Goal: Navigation & Orientation: Find specific page/section

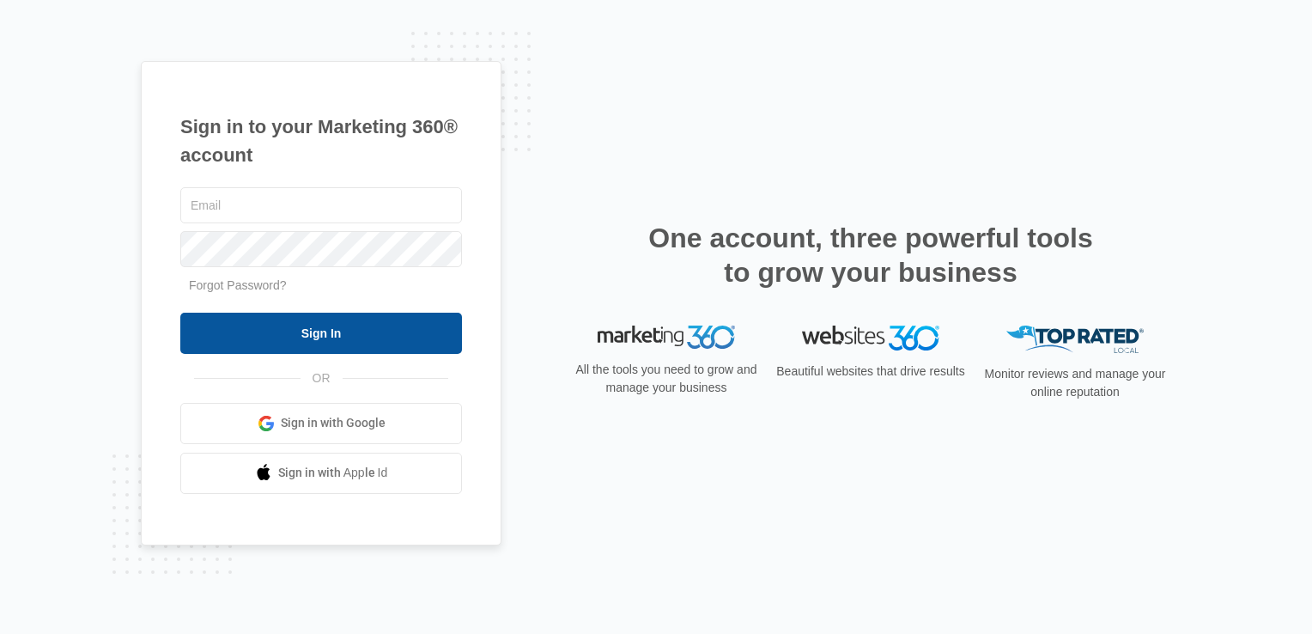
type input "[EMAIL_ADDRESS][DOMAIN_NAME]"
click at [405, 331] on input "Sign In" at bounding box center [321, 333] width 282 height 41
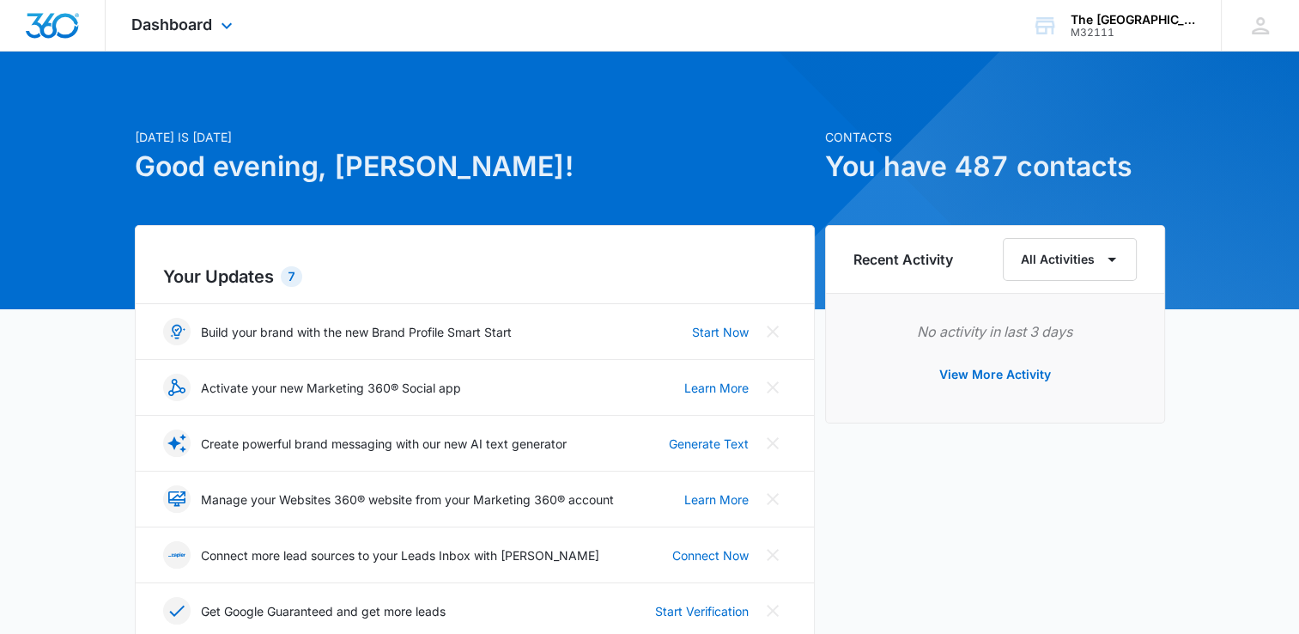
click at [155, 12] on div "Dashboard Apps Reputation Websites Forms CRM Email Social Shop Payments POS Con…" at bounding box center [184, 25] width 157 height 51
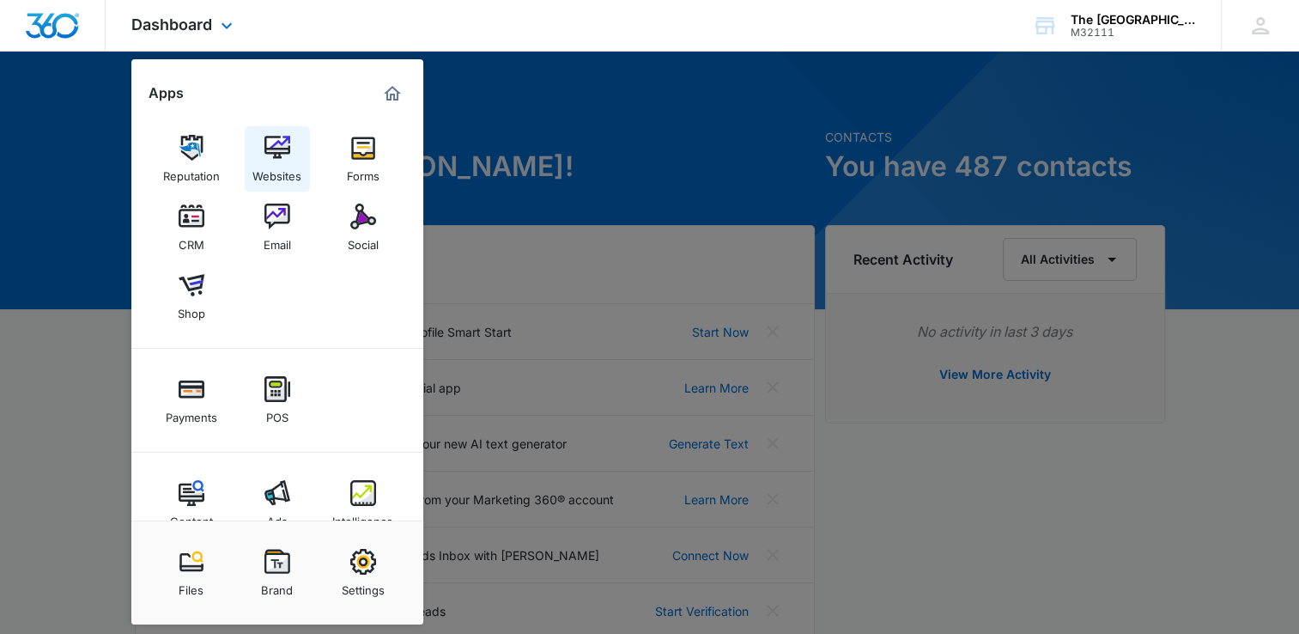
click at [283, 173] on div "Websites" at bounding box center [276, 172] width 49 height 22
